Goal: Task Accomplishment & Management: Manage account settings

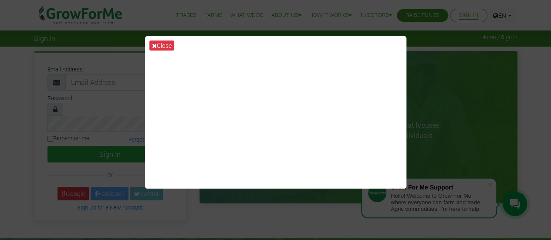
click at [299, 219] on div "Close" at bounding box center [275, 120] width 551 height 240
click at [155, 48] on icon at bounding box center [154, 46] width 5 height 6
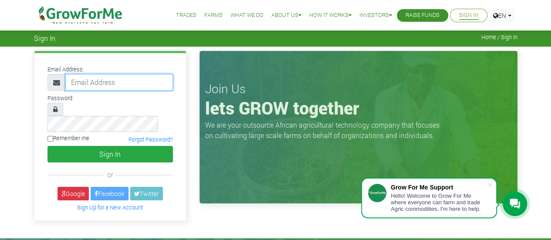
click at [117, 84] on input "email" at bounding box center [119, 82] width 108 height 17
type input "efuamensah79@yahoo.com"
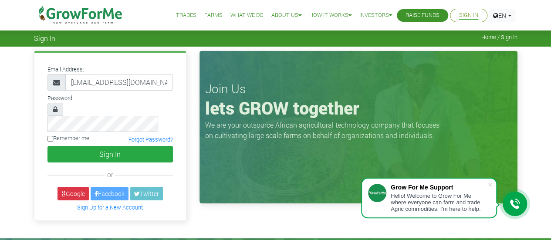
click at [108, 205] on div "Email Address: efuamensah79@yahoo.com Password: Remember me or" at bounding box center [110, 136] width 152 height 167
click at [146, 136] on link "Forgot Password?" at bounding box center [151, 139] width 44 height 7
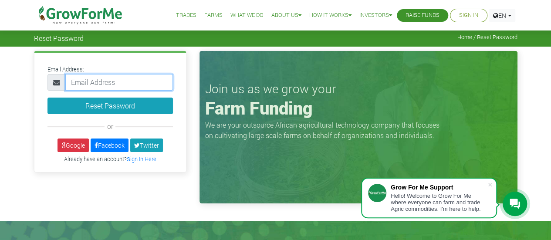
click at [134, 86] on input "email" at bounding box center [119, 82] width 108 height 17
type input "efuamensah79@yahoo.com"
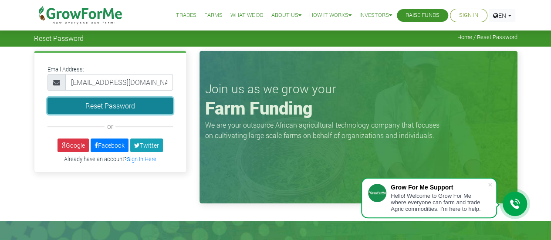
click at [125, 106] on button "Reset Password" at bounding box center [111, 106] width 126 height 17
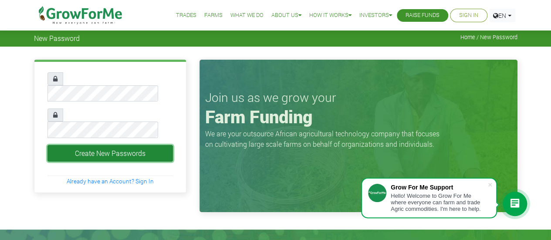
click at [85, 145] on button "Create New Passwords" at bounding box center [111, 153] width 126 height 17
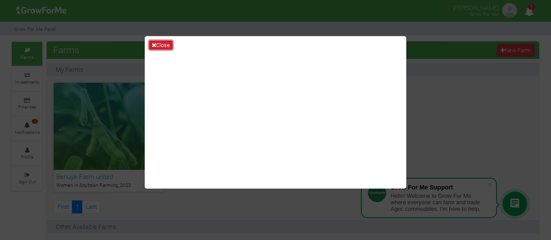
click at [161, 43] on button "Close" at bounding box center [161, 46] width 24 height 10
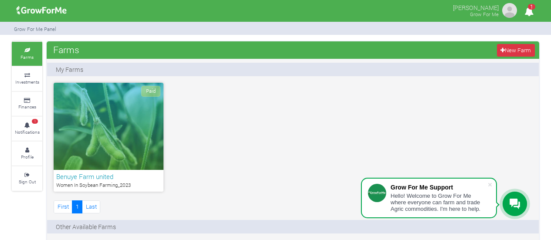
click at [528, 9] on icon "1" at bounding box center [528, 12] width 17 height 20
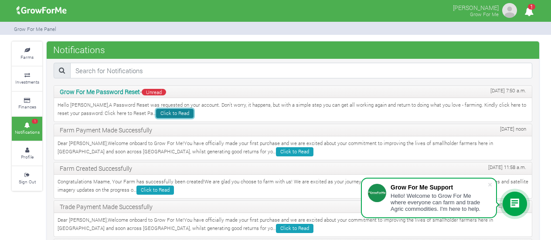
click at [156, 112] on link "Click to Read" at bounding box center [174, 113] width 37 height 9
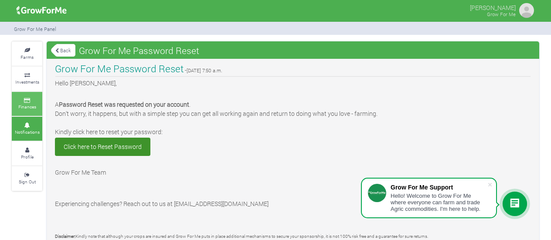
click at [31, 98] on icon at bounding box center [27, 100] width 26 height 4
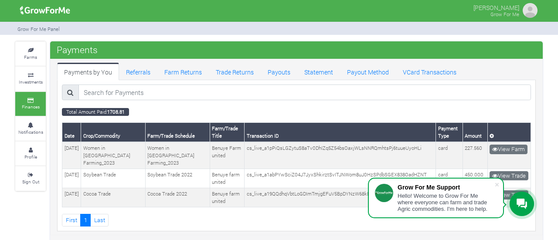
click at [499, 231] on div "Payments Payments by You Referrals Farm Returns Trade Returns Payouts Statement…" at bounding box center [296, 141] width 492 height 200
click at [548, 190] on div "Farms Investments Finances Notifications Profile Sign Out Payments 1" at bounding box center [279, 141] width 540 height 200
drag, startPoint x: 553, startPoint y: 109, endPoint x: 553, endPoint y: 119, distance: 10.0
click at [553, 119] on div "Farms Investments Finances Notifications Profile Sign Out Payments 1" at bounding box center [279, 141] width 558 height 200
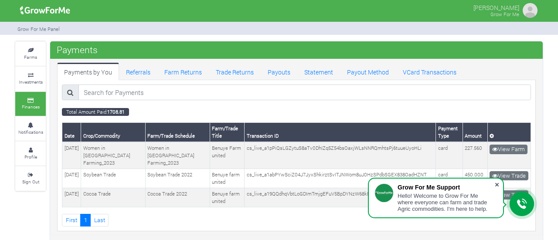
click at [499, 185] on span at bounding box center [496, 184] width 9 height 9
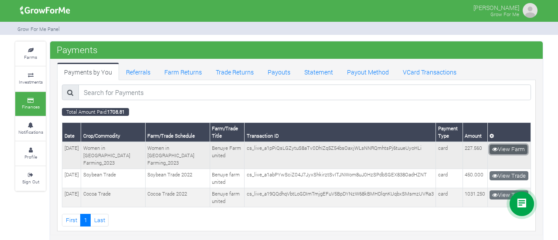
click at [518, 149] on link "View Farm" at bounding box center [508, 150] width 38 height 10
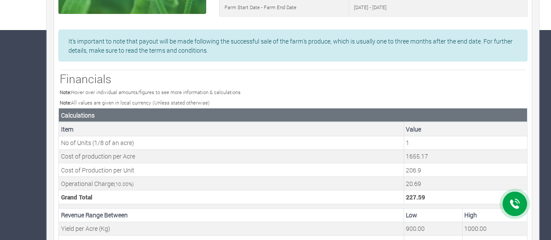
scroll to position [387, 0]
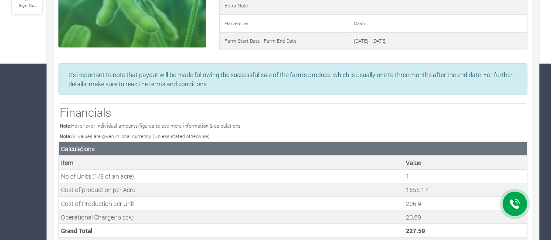
scroll to position [0, 0]
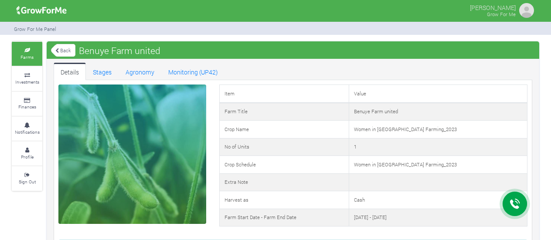
click at [31, 55] on small "Farms" at bounding box center [26, 57] width 13 height 6
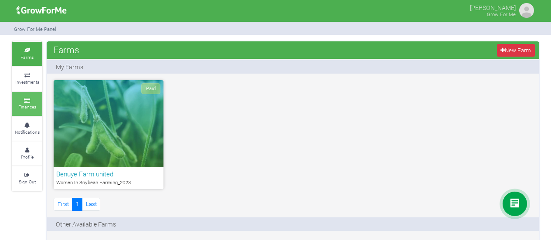
click at [31, 104] on small "Finances" at bounding box center [27, 107] width 18 height 6
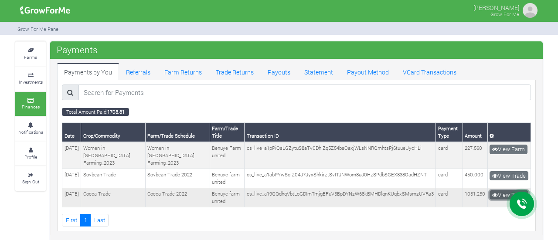
click at [503, 190] on link "View Trade" at bounding box center [508, 195] width 39 height 10
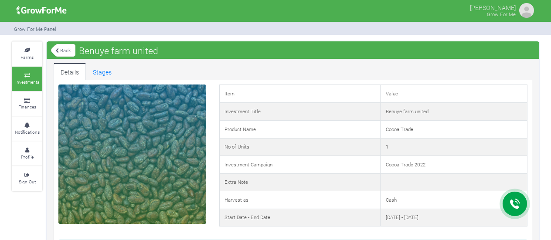
scroll to position [210, 0]
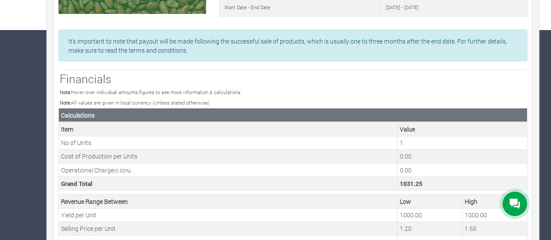
click at [542, 217] on div "Farms Investments Finances Notifications Profile Sign Out Back Benuye farm unit…" at bounding box center [275, 113] width 540 height 564
click at [543, 17] on div "Farms Investments Finances Notifications Profile Sign Out Back Benuye farm unit…" at bounding box center [275, 113] width 540 height 564
click at [543, 232] on div "Farms Investments Finances Notifications Profile Sign Out Back Benuye farm unit…" at bounding box center [275, 113] width 540 height 564
click at [536, 231] on div "Details Stages Item Value Investment Title Benuye farm united Product Name Coco…" at bounding box center [293, 119] width 492 height 533
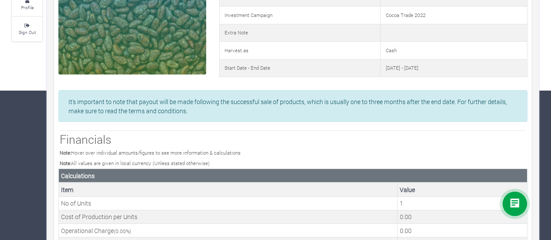
scroll to position [0, 0]
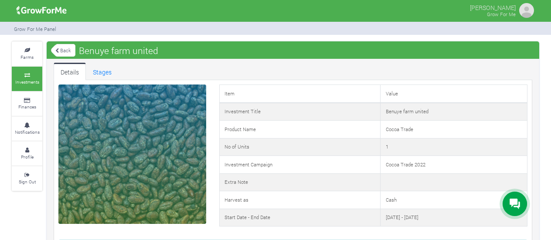
click at [130, 173] on div at bounding box center [132, 154] width 148 height 139
click at [98, 75] on link "Stages" at bounding box center [102, 71] width 33 height 17
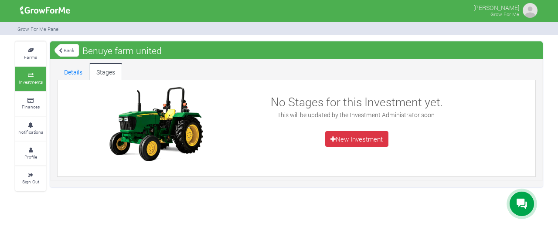
click at [64, 47] on link "Back" at bounding box center [66, 50] width 24 height 14
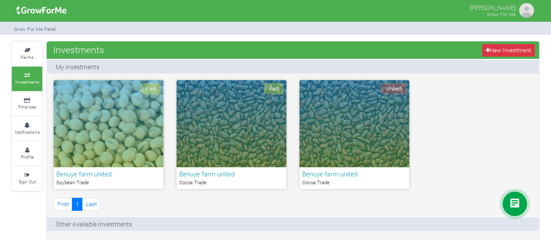
click at [216, 187] on div "Benuye farm united Cocoa Trade" at bounding box center [232, 178] width 110 height 22
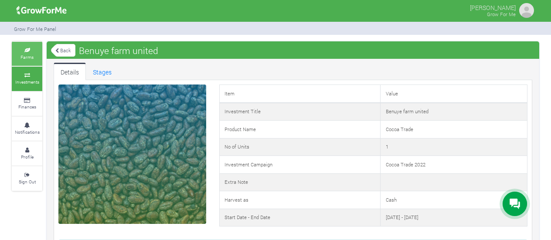
click at [34, 44] on link "Farms" at bounding box center [27, 54] width 31 height 24
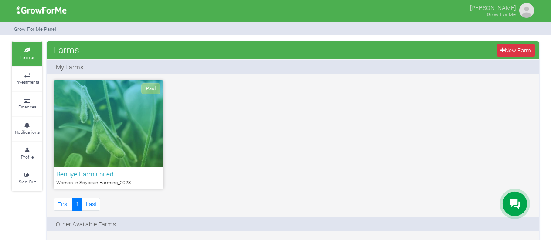
scroll to position [210, 0]
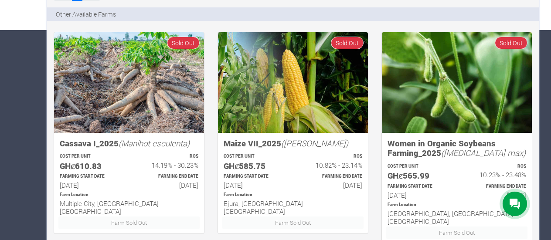
click at [550, 46] on div "Farms Investments Finances Notifications Profile Sign Out Farms [GEOGRAPHIC_DAT…" at bounding box center [275, 192] width 551 height 722
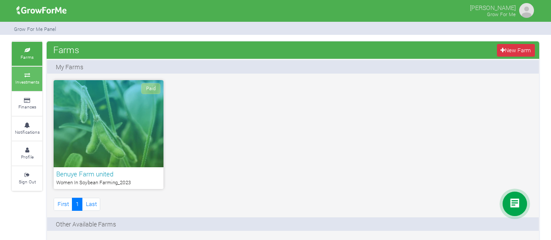
click at [33, 77] on link "Investments" at bounding box center [27, 79] width 31 height 24
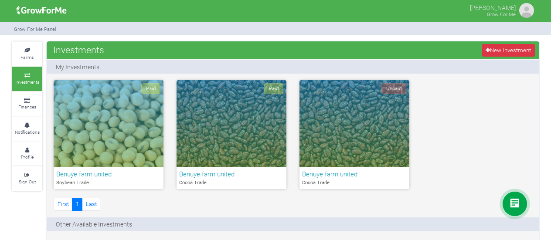
click at [353, 122] on div "Unpaid" at bounding box center [354, 123] width 110 height 87
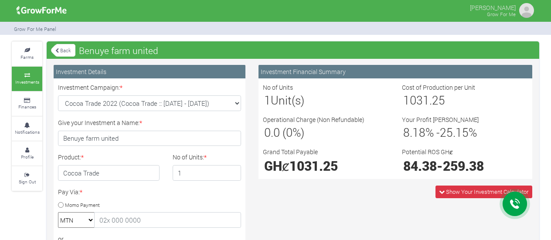
click at [26, 73] on icon at bounding box center [27, 75] width 26 height 4
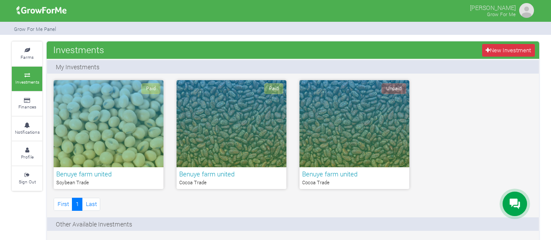
click at [221, 135] on div "Paid" at bounding box center [232, 123] width 110 height 87
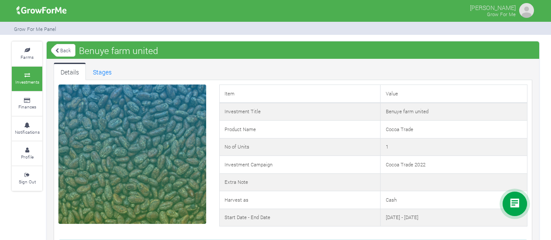
scroll to position [210, 0]
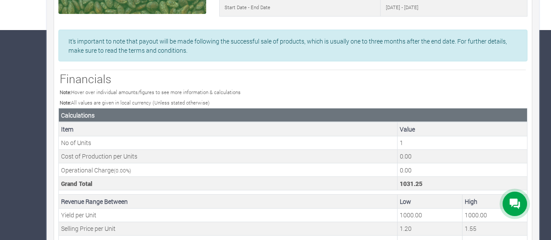
click at [511, 202] on icon at bounding box center [514, 204] width 10 height 10
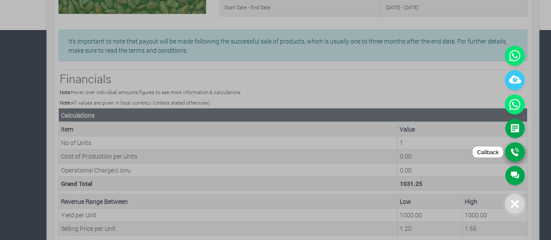
click at [519, 153] on link "Callback" at bounding box center [515, 152] width 20 height 19
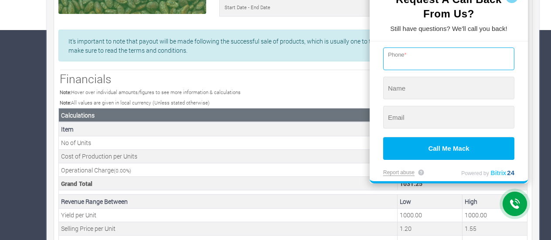
click at [425, 63] on input "tel" at bounding box center [448, 59] width 131 height 23
type input "+44-79-8333-0963"
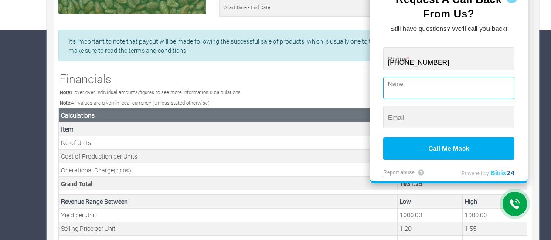
type input "Maame Efua"
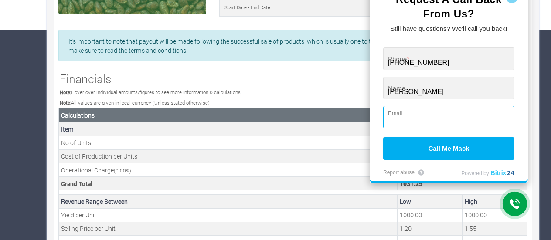
type input "efuamensah79@yahoo.com"
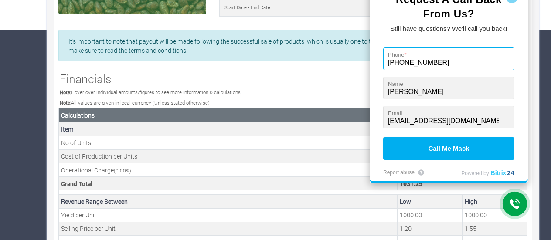
type input "[PHONE_NUMBER]"
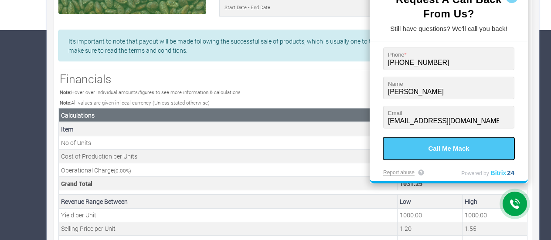
click at [469, 147] on button "Call Me Mack" at bounding box center [448, 148] width 131 height 23
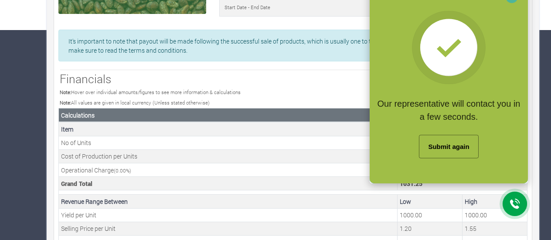
click at [344, 219] on div at bounding box center [275, 120] width 551 height 240
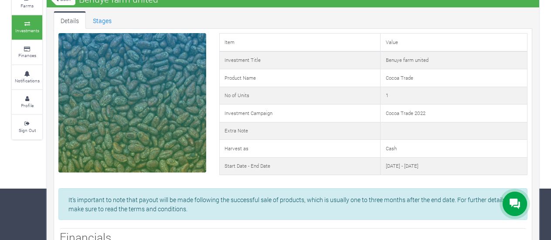
scroll to position [40, 0]
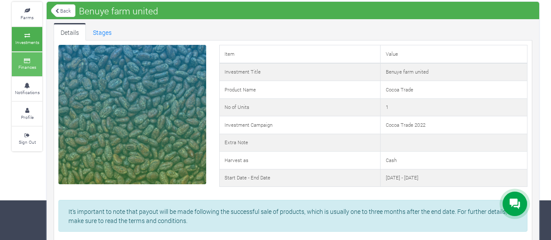
click at [28, 60] on icon at bounding box center [27, 61] width 26 height 4
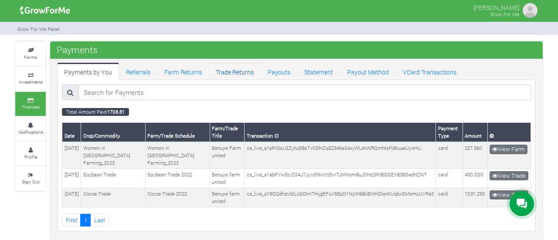
click at [243, 69] on link "Trade Returns" at bounding box center [235, 71] width 52 height 17
